Goal: Transaction & Acquisition: Purchase product/service

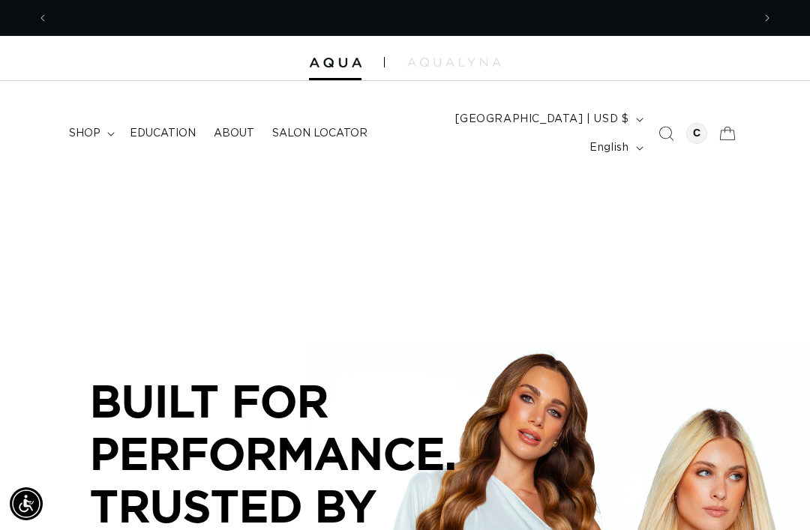
scroll to position [0, 703]
click at [76, 132] on summary "shop" at bounding box center [90, 133] width 61 height 31
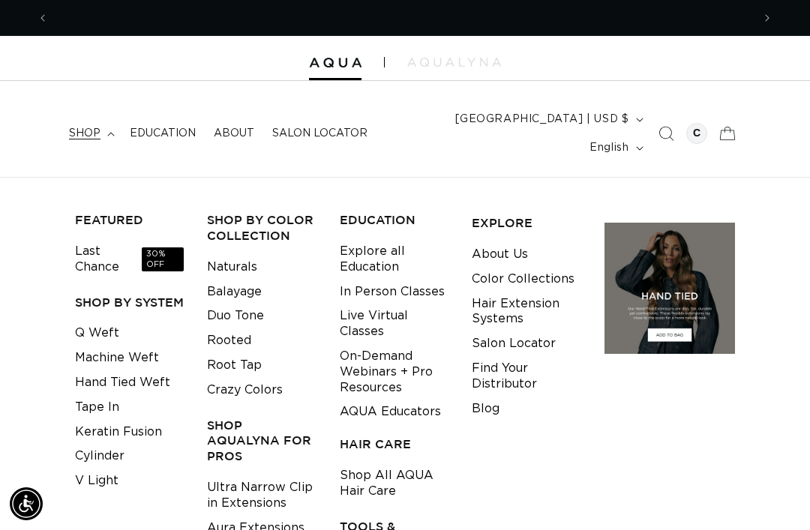
scroll to position [0, 1407]
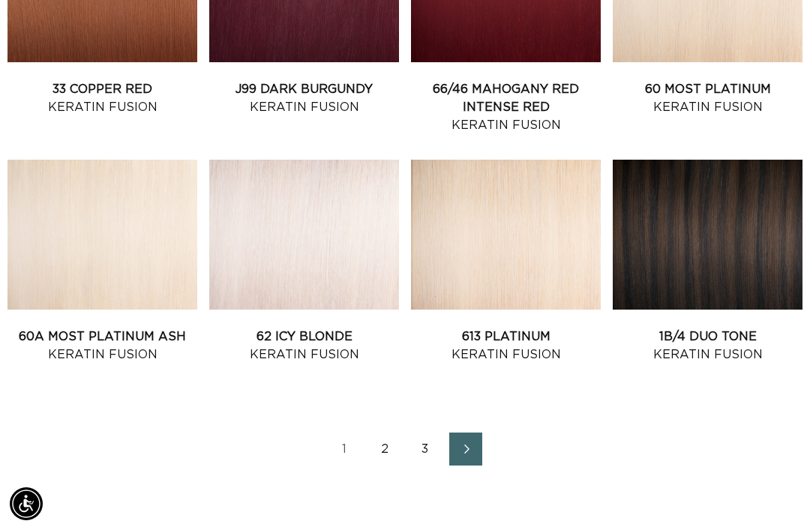
click at [382, 433] on link "2" at bounding box center [384, 449] width 33 height 33
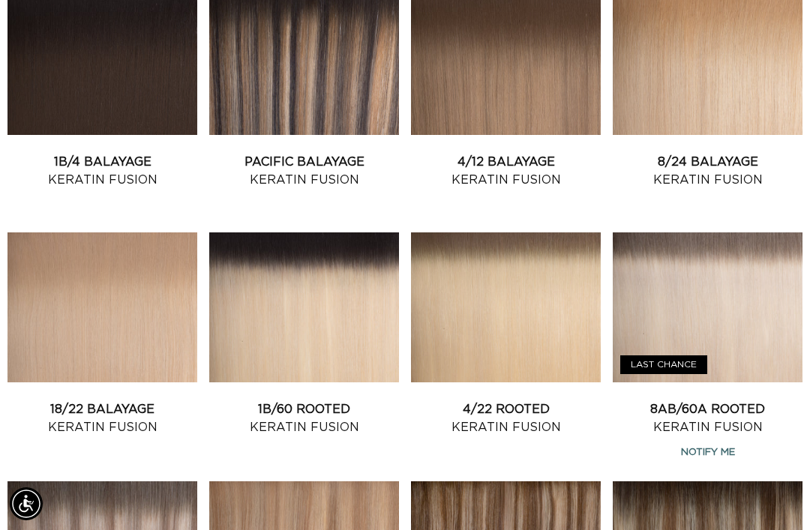
scroll to position [0, 1407]
click at [752, 400] on link "8AB/60A Rooted Keratin Fusion" at bounding box center [708, 418] width 190 height 36
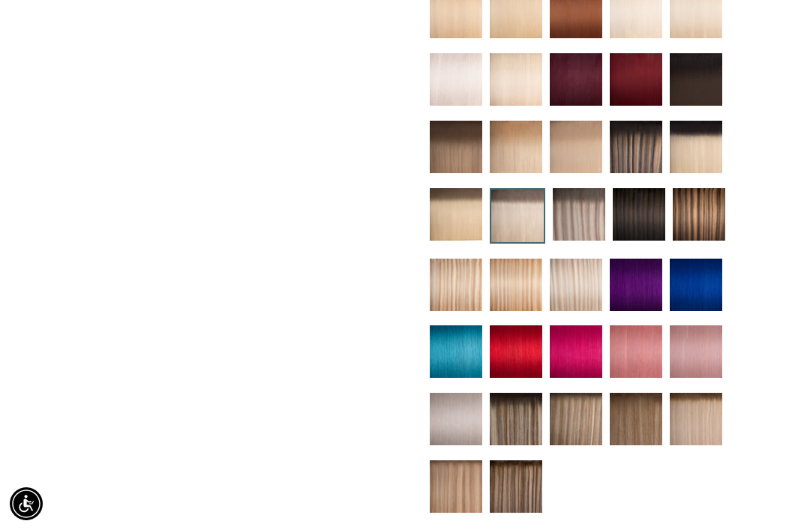
click at [588, 189] on img at bounding box center [579, 214] width 52 height 52
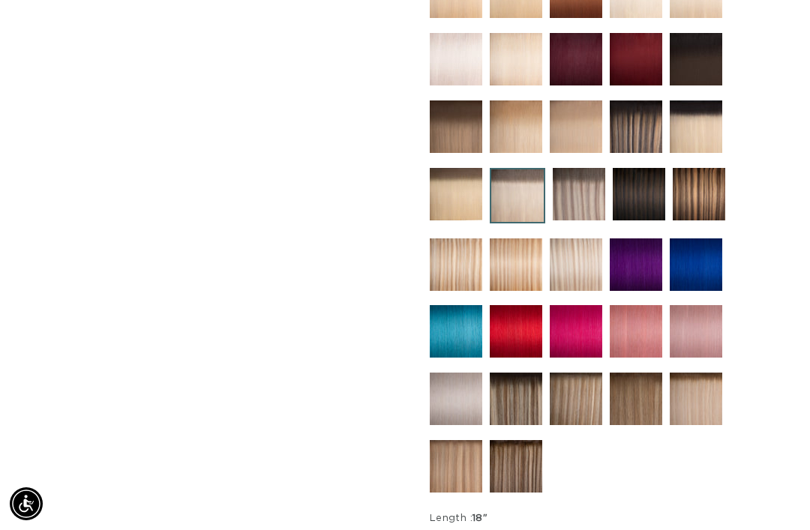
scroll to position [0, 1407]
click at [701, 383] on img at bounding box center [696, 399] width 52 height 52
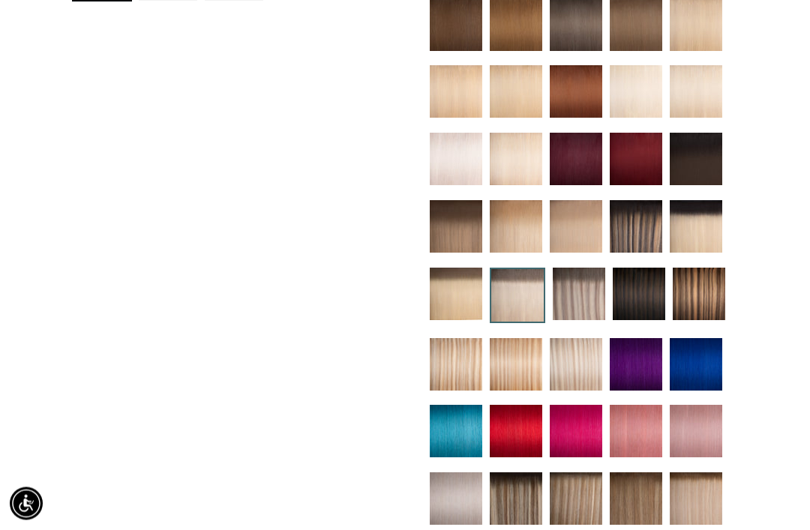
scroll to position [659, 0]
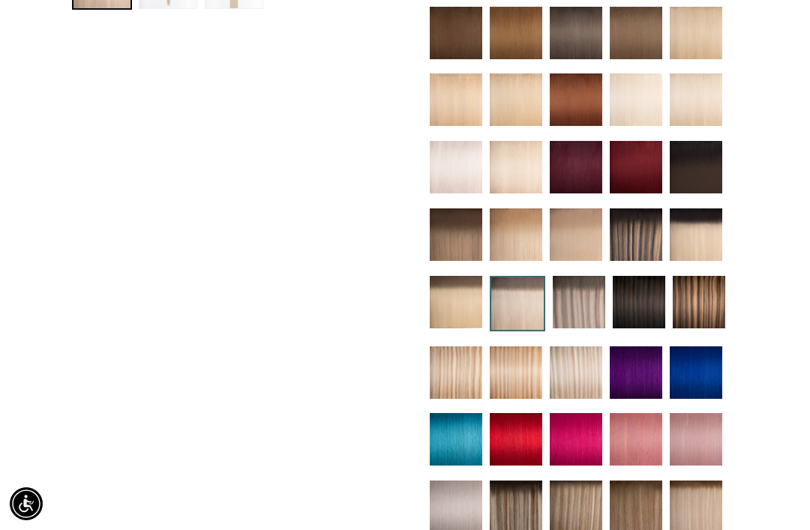
click at [581, 289] on img at bounding box center [579, 302] width 52 height 52
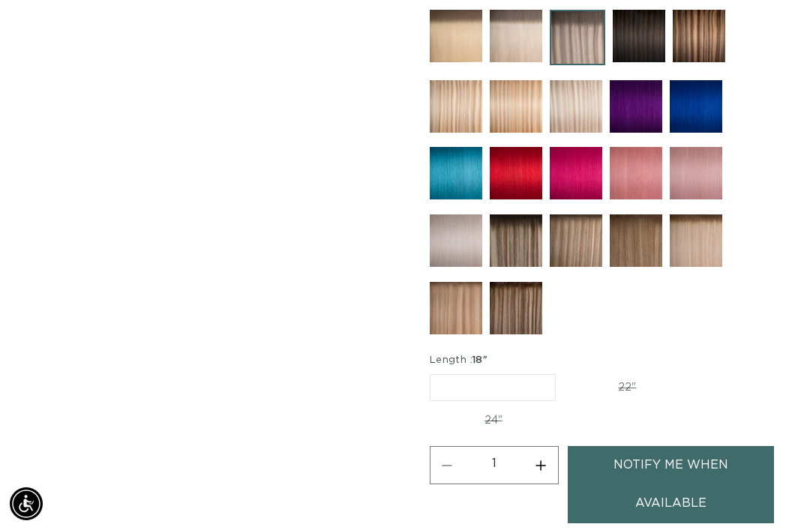
scroll to position [1015, 0]
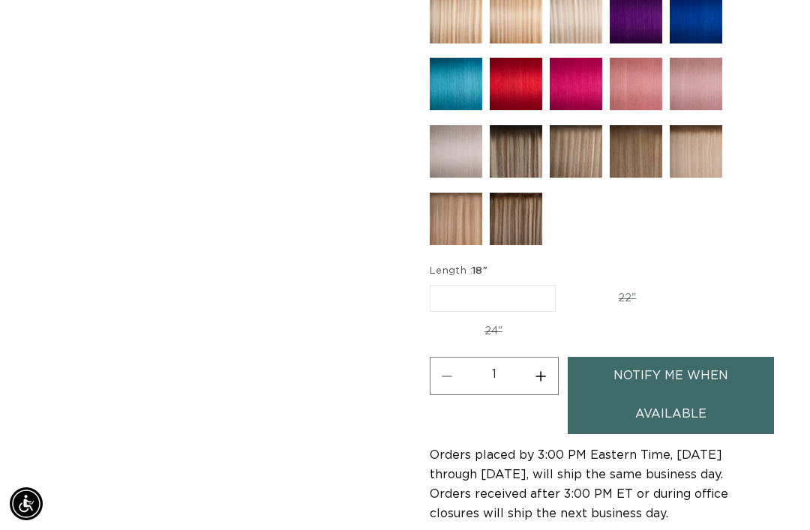
click at [631, 288] on label "22" Variant sold out or unavailable" at bounding box center [626, 298] width 127 height 25
click at [564, 283] on input "22" Variant sold out or unavailable" at bounding box center [563, 282] width 1 height 1
radio input "true"
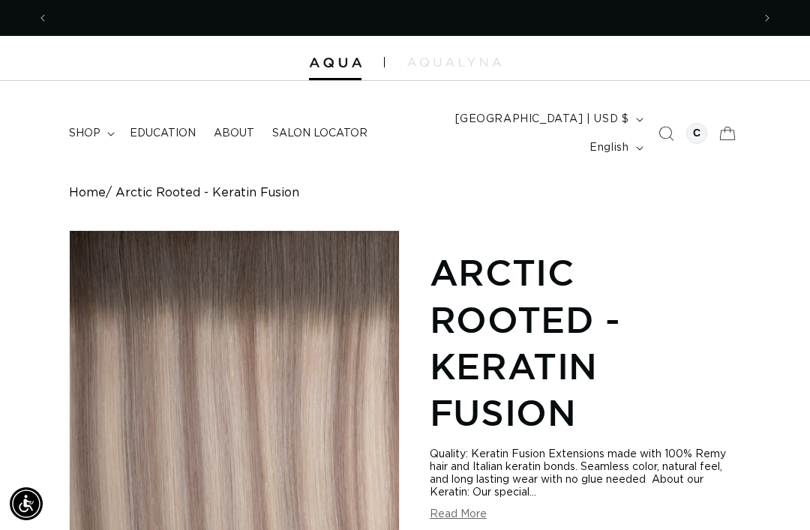
click at [689, 123] on div at bounding box center [696, 133] width 21 height 21
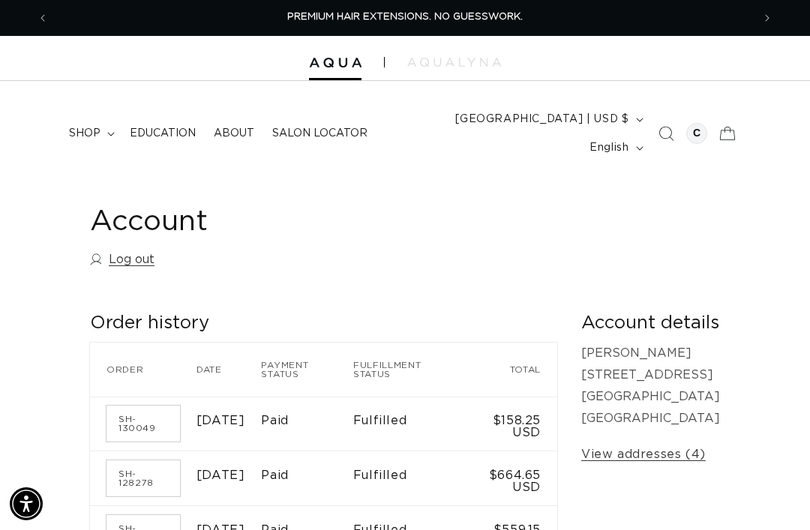
click at [93, 127] on span "shop" at bounding box center [84, 133] width 31 height 13
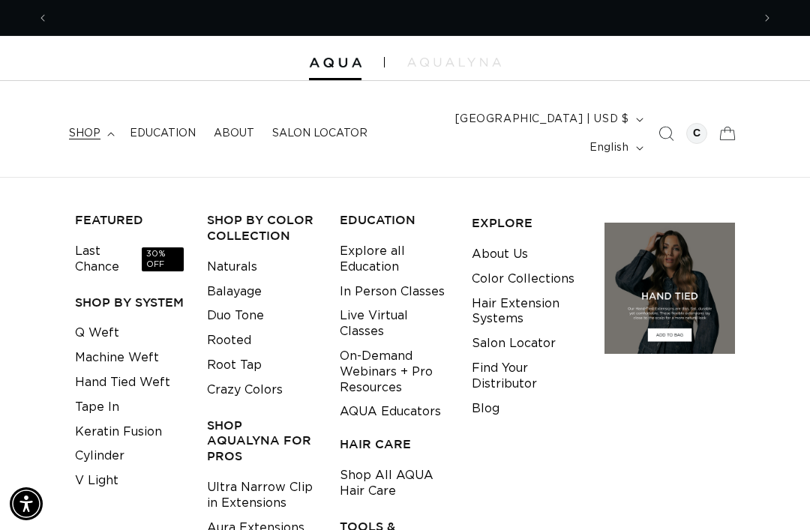
scroll to position [0, 703]
click at [104, 420] on link "Keratin Fusion" at bounding box center [118, 432] width 87 height 25
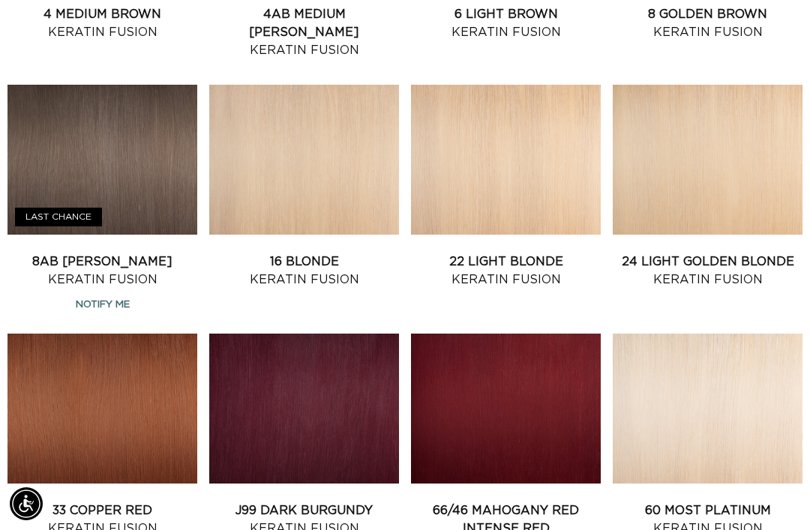
scroll to position [0, 1407]
click at [775, 502] on link "60 Most Platinum Keratin Fusion" at bounding box center [708, 520] width 190 height 36
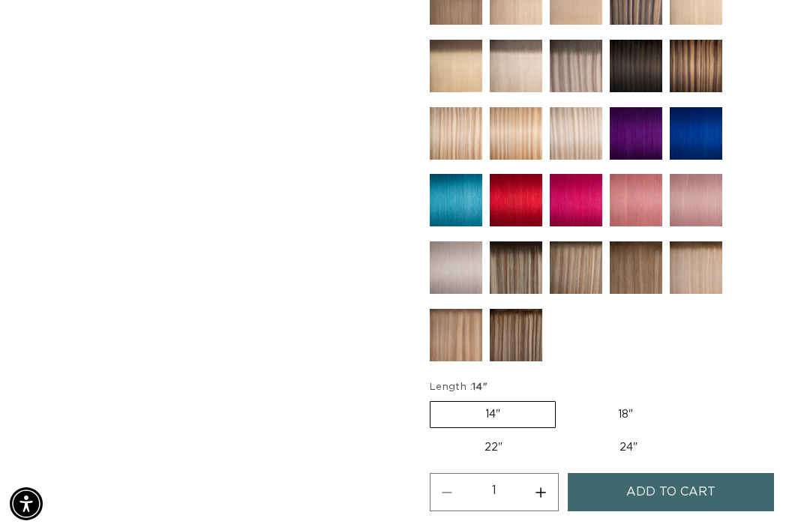
scroll to position [0, 1407]
click at [523, 438] on label "22" Variant sold out or unavailable" at bounding box center [493, 447] width 127 height 25
click at [695, 399] on input "22" Variant sold out or unavailable" at bounding box center [695, 398] width 1 height 1
radio input "true"
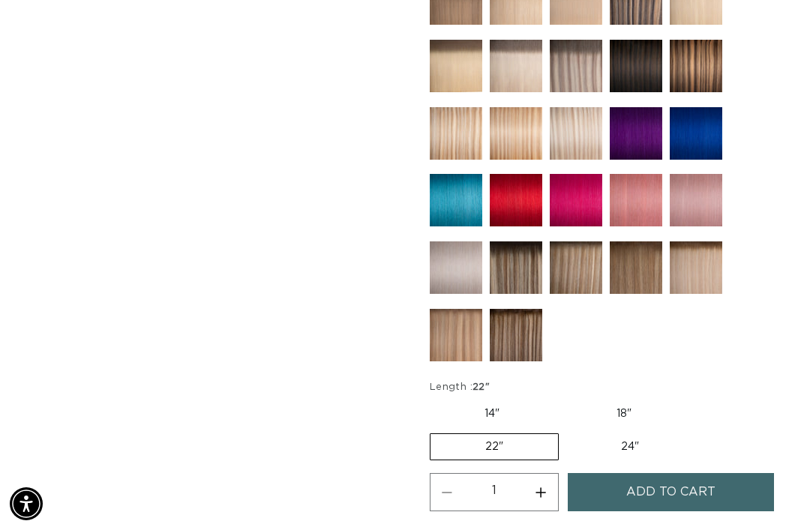
click at [553, 486] on button "Increase quantity for 60 Most Platinum - Keratin Fusion" at bounding box center [541, 492] width 34 height 38
type input "2"
click at [679, 474] on span "Add to cart" at bounding box center [670, 492] width 89 height 38
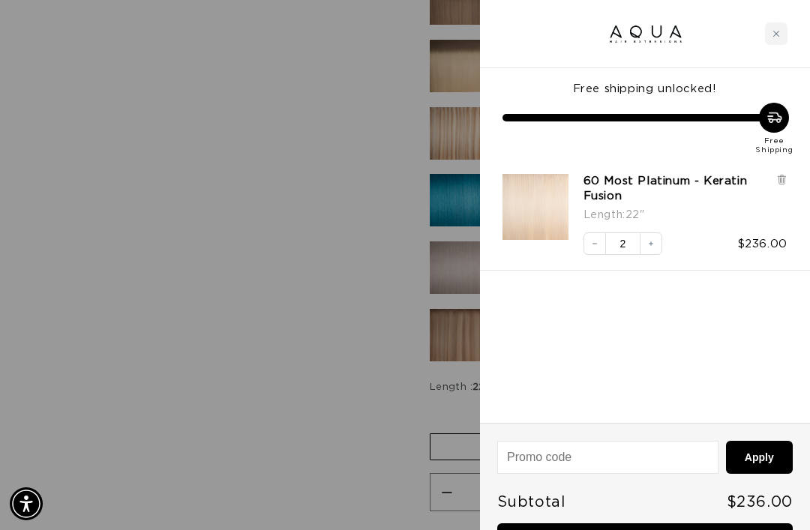
scroll to position [0, 703]
click at [181, 439] on div at bounding box center [405, 265] width 810 height 530
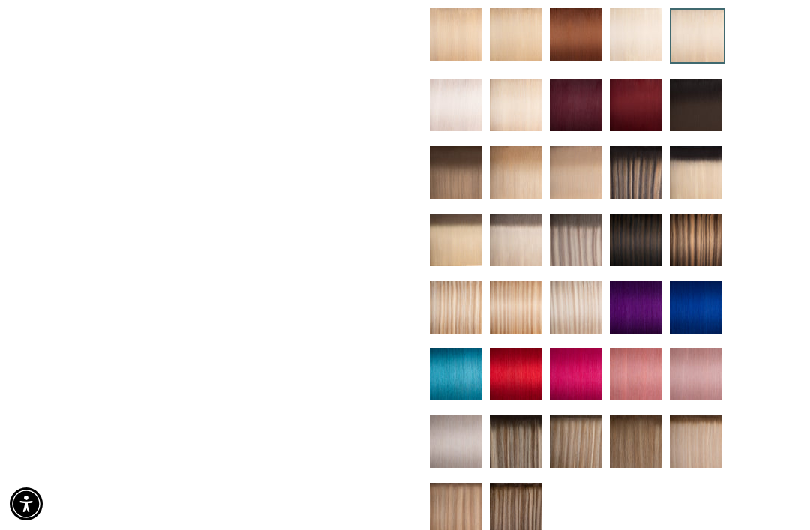
scroll to position [0, 0]
click at [570, 228] on img at bounding box center [576, 240] width 52 height 52
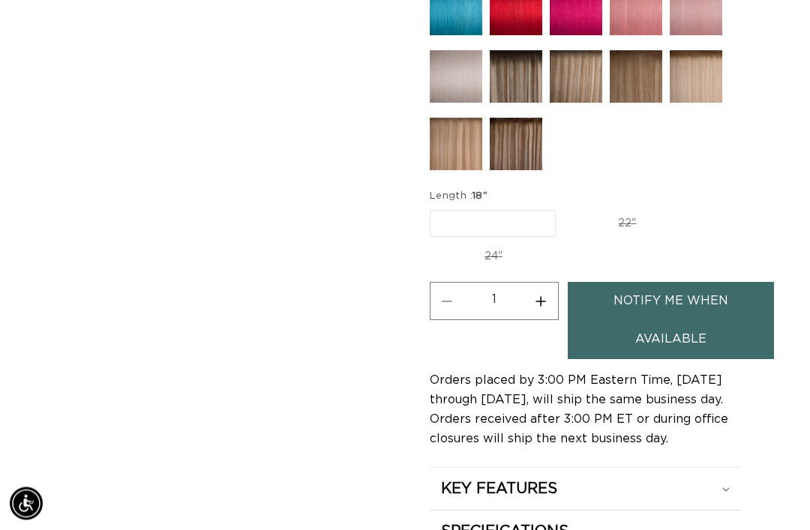
scroll to position [0, 703]
click at [652, 211] on label "22" Variant sold out or unavailable" at bounding box center [626, 223] width 127 height 25
click at [564, 207] on input "22" Variant sold out or unavailable" at bounding box center [563, 207] width 1 height 1
radio input "true"
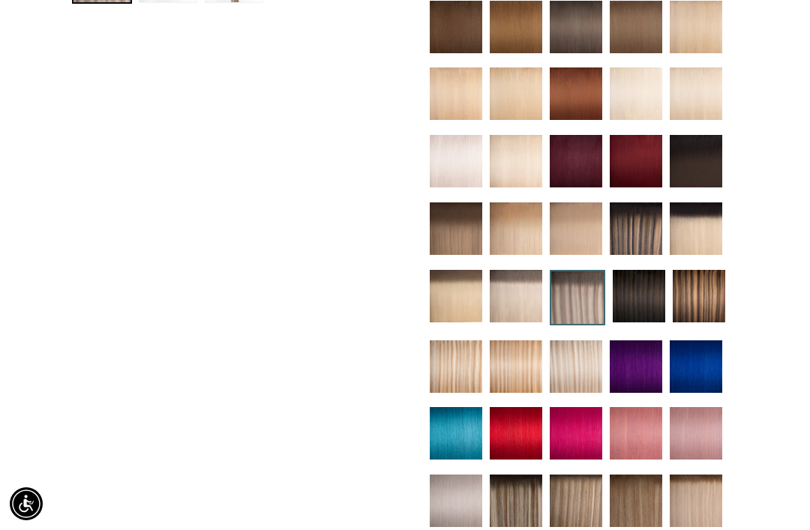
scroll to position [667, 0]
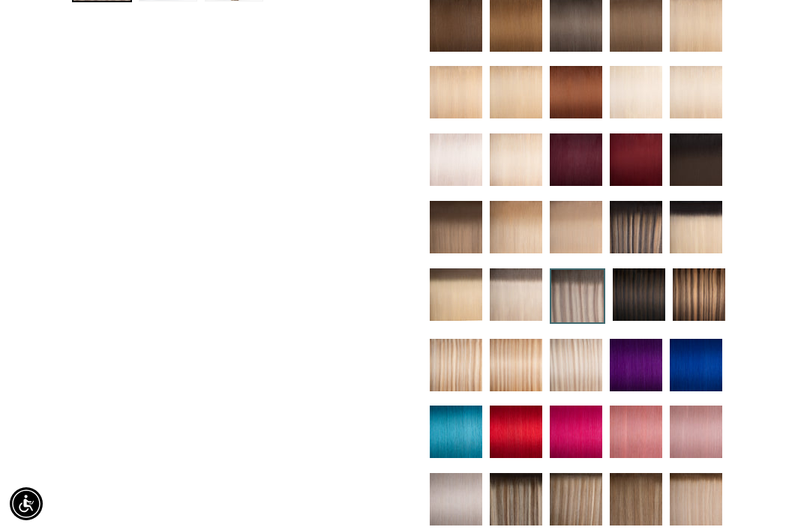
click at [689, 215] on img at bounding box center [696, 227] width 52 height 52
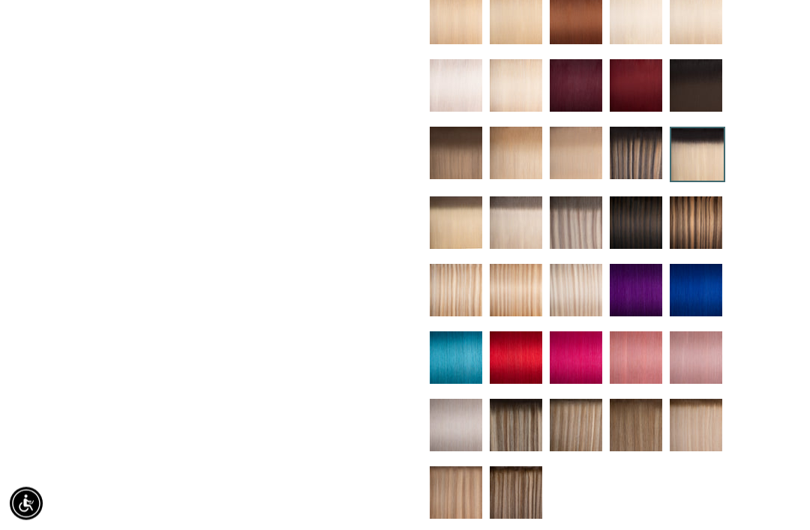
scroll to position [694, 0]
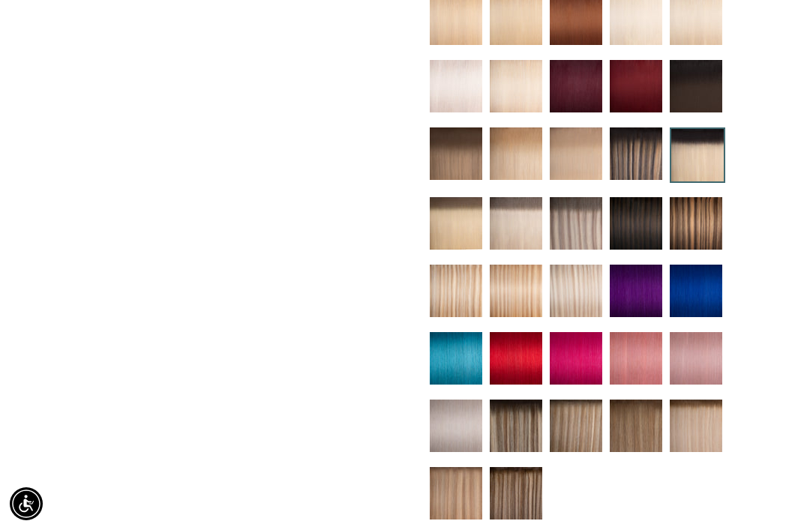
click at [571, 270] on img at bounding box center [576, 291] width 52 height 52
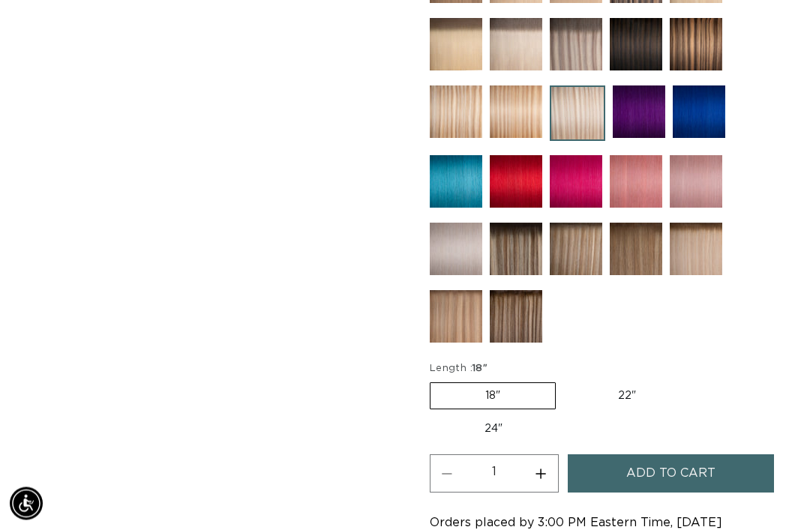
scroll to position [920, 0]
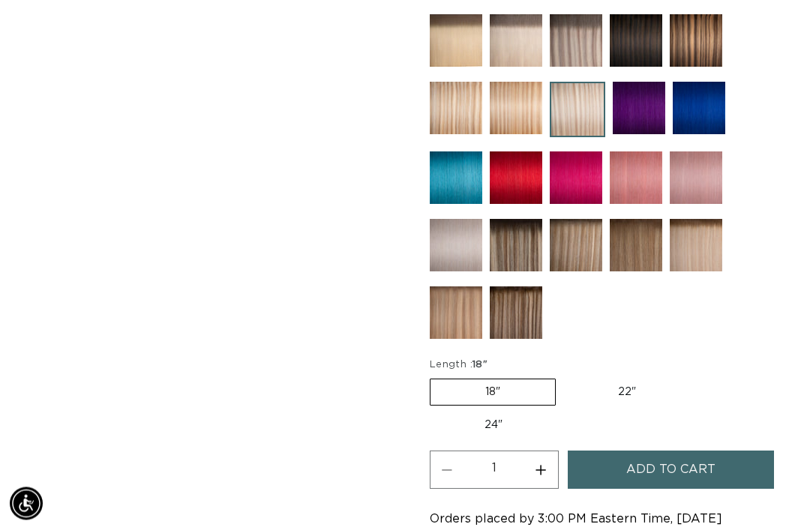
click at [639, 380] on label "22" Variant sold out or unavailable" at bounding box center [626, 392] width 127 height 25
click at [564, 376] on input "22" Variant sold out or unavailable" at bounding box center [563, 376] width 1 height 1
radio input "true"
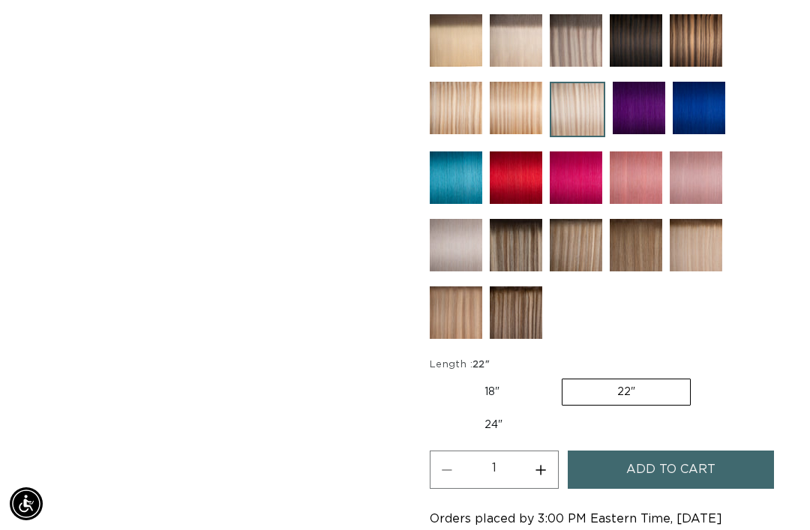
click at [700, 460] on span "Add to cart" at bounding box center [670, 470] width 89 height 38
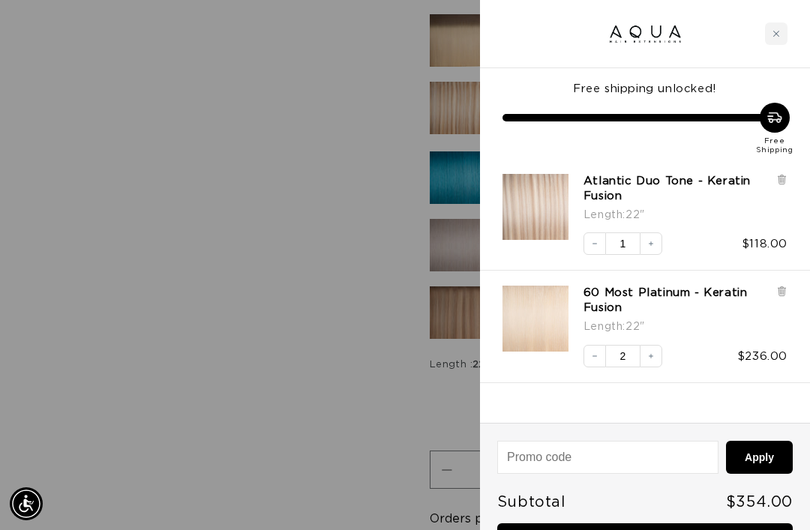
click at [660, 357] on button "Increase quantity" at bounding box center [651, 356] width 22 height 22
